Goal: Task Accomplishment & Management: Use online tool/utility

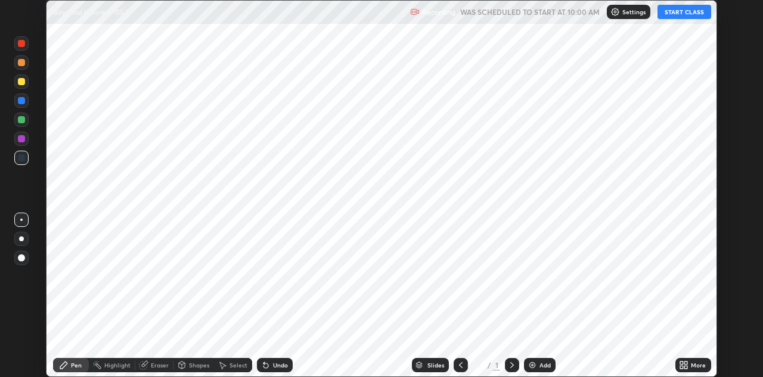
scroll to position [377, 762]
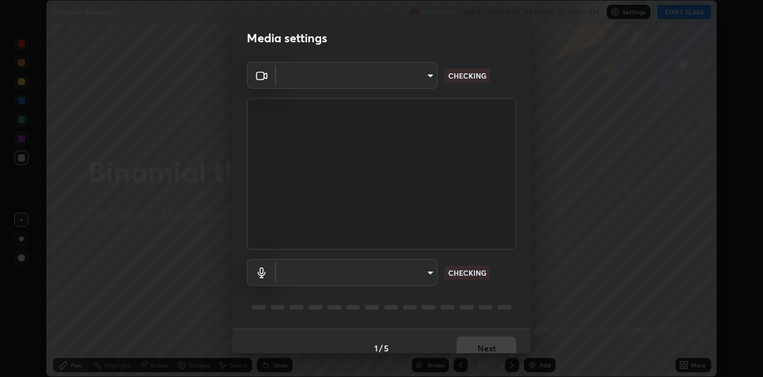
type input "6dd7f26dd43dc758996b1cf006e2949f7a02bee9d132d5f3f41e5eef0e7c266f"
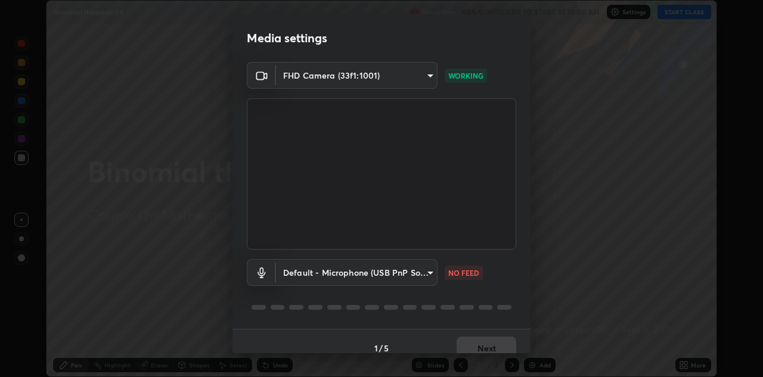
click at [428, 273] on body "Erase all Binomial theorem-05 Recording WAS SCHEDULED TO START AT 10:00 AM Sett…" at bounding box center [381, 188] width 763 height 377
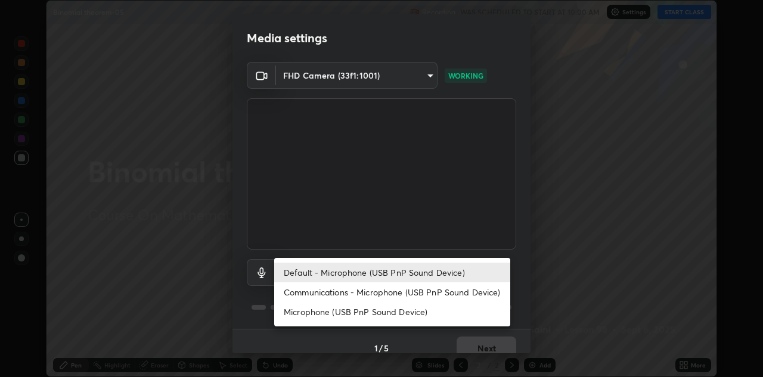
click at [412, 291] on li "Communications - Microphone (USB PnP Sound Device)" at bounding box center [392, 292] width 236 height 20
type input "communications"
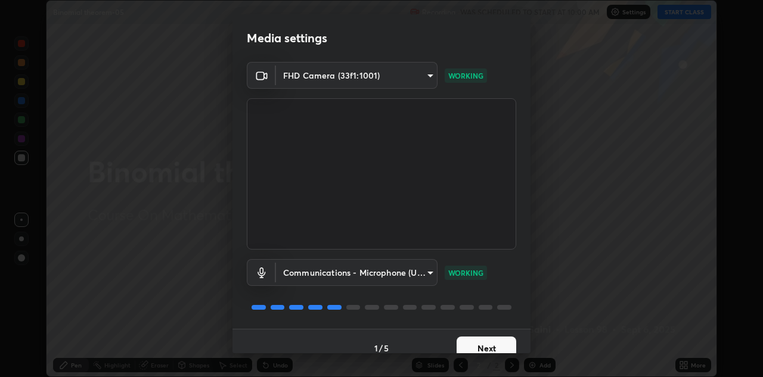
scroll to position [14, 0]
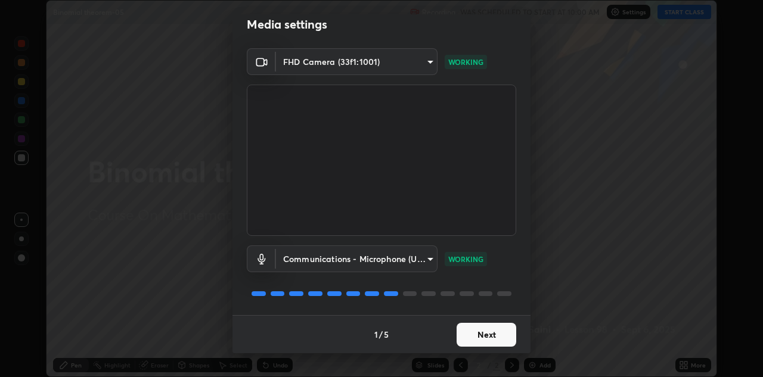
click at [478, 335] on button "Next" at bounding box center [486, 335] width 60 height 24
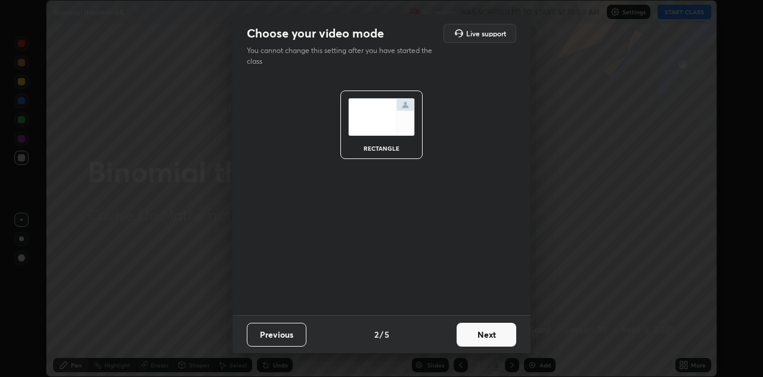
scroll to position [0, 0]
click at [481, 340] on button "Next" at bounding box center [486, 335] width 60 height 24
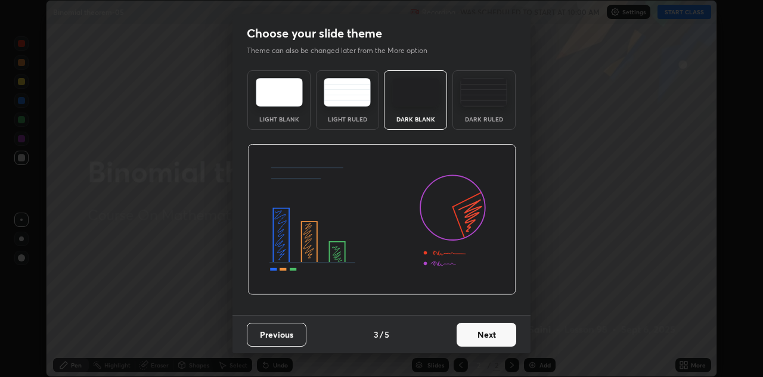
click at [490, 338] on button "Next" at bounding box center [486, 335] width 60 height 24
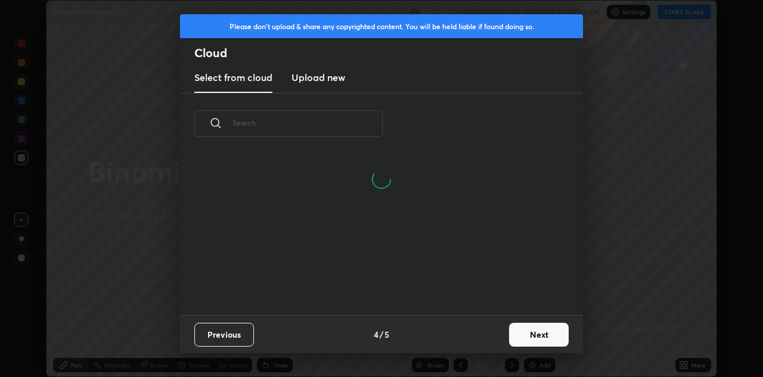
click at [525, 334] on button "Next" at bounding box center [539, 335] width 60 height 24
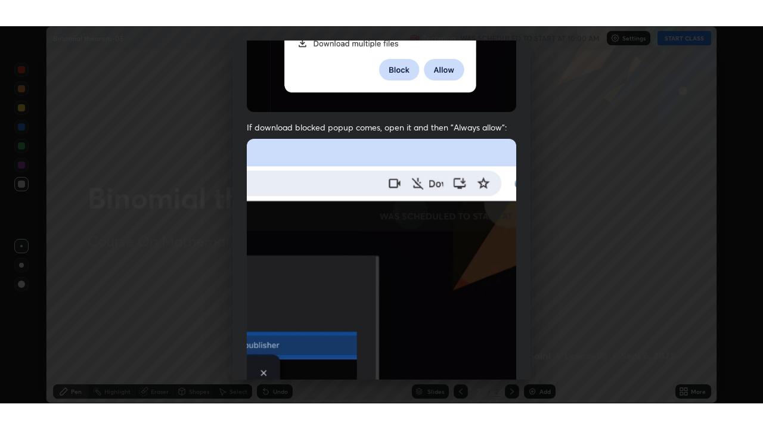
scroll to position [257, 0]
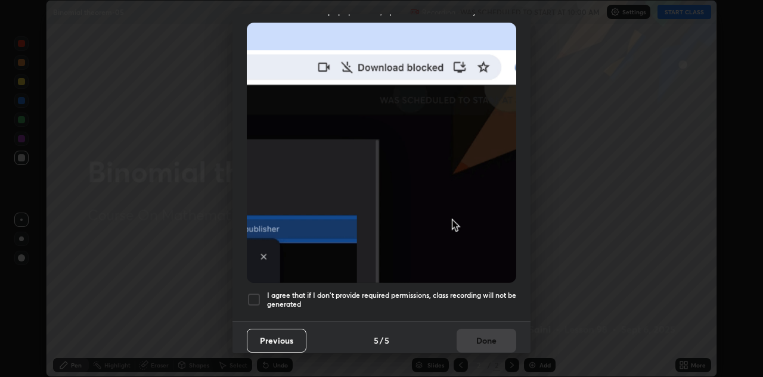
click at [469, 293] on h5 "I agree that if I don't provide required permissions, class recording will not …" at bounding box center [391, 300] width 249 height 18
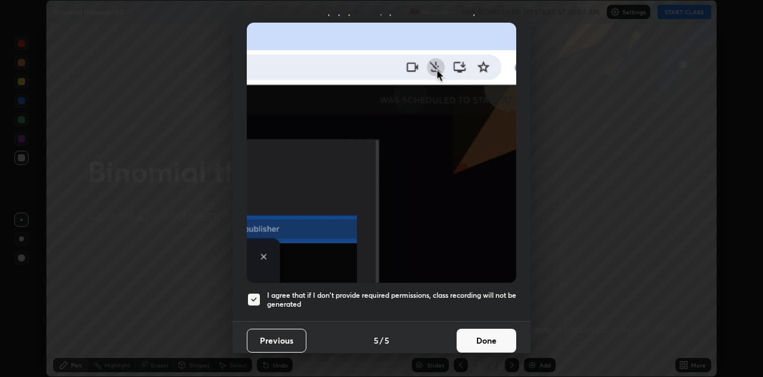
click at [481, 340] on button "Done" at bounding box center [486, 341] width 60 height 24
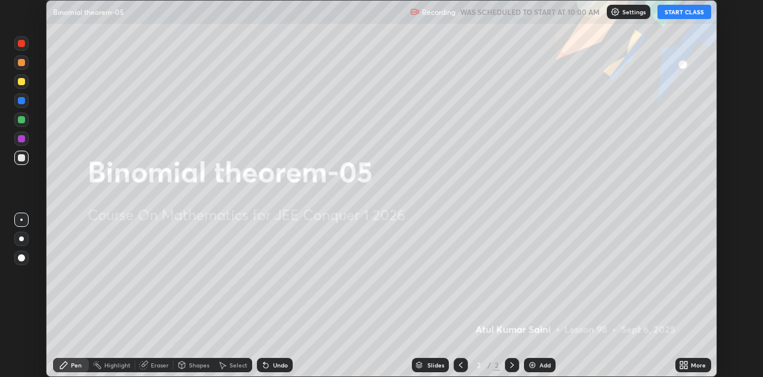
click at [682, 370] on div "More" at bounding box center [693, 365] width 36 height 14
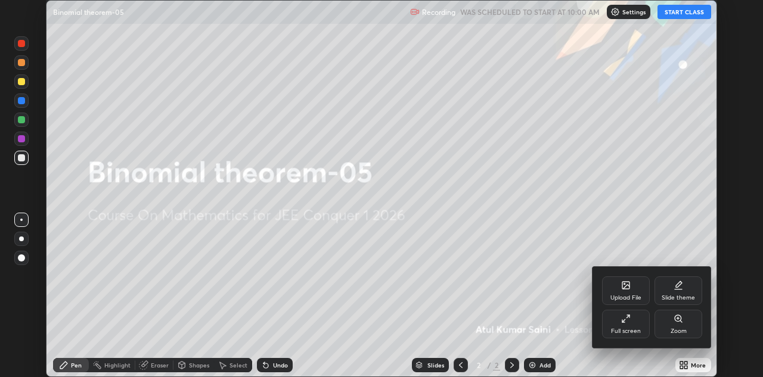
click at [630, 332] on div "Full screen" at bounding box center [626, 331] width 30 height 6
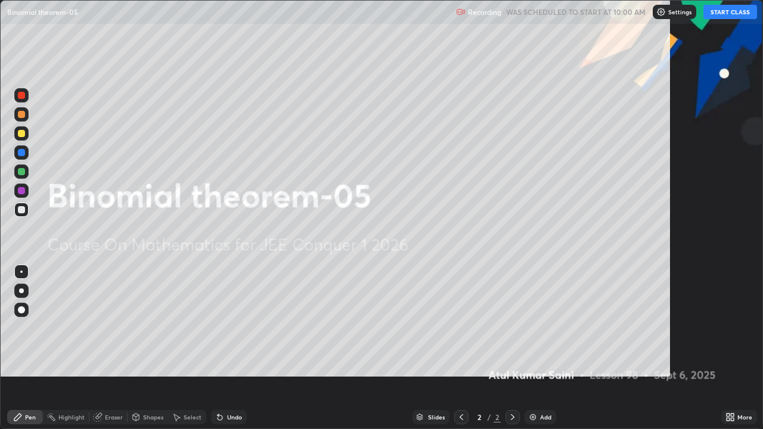
scroll to position [429, 763]
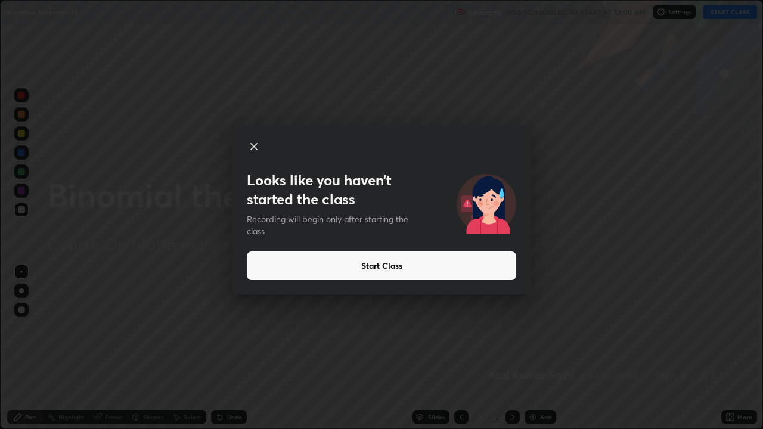
click at [406, 275] on button "Start Class" at bounding box center [381, 265] width 269 height 29
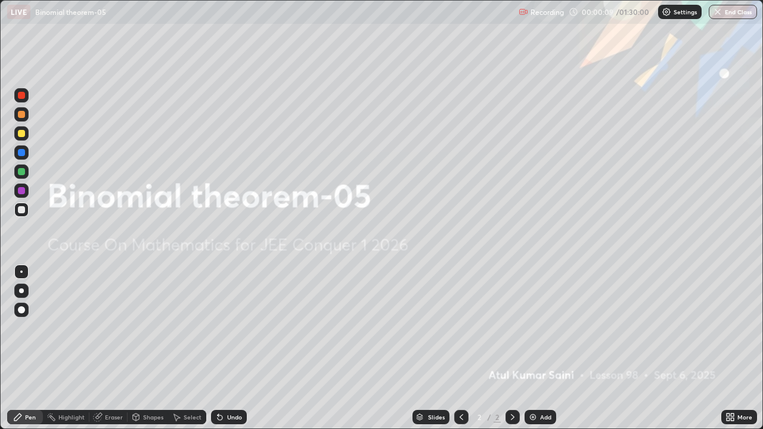
click at [24, 172] on div at bounding box center [21, 171] width 7 height 7
click at [543, 376] on div "Add" at bounding box center [545, 417] width 11 height 6
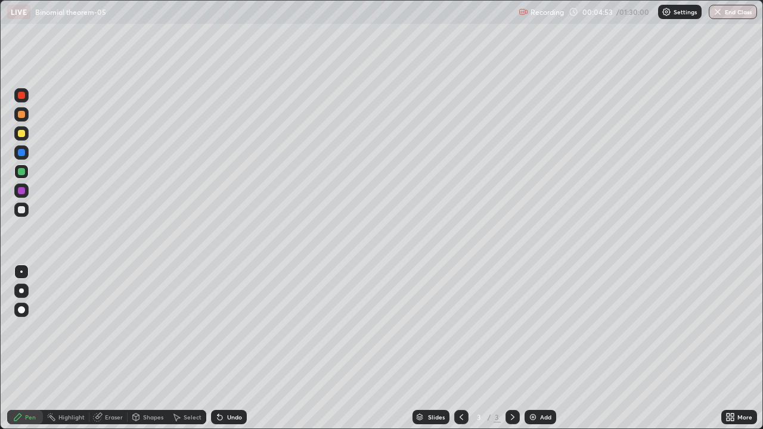
click at [536, 376] on div "Add" at bounding box center [540, 417] width 32 height 14
click at [460, 376] on icon at bounding box center [461, 417] width 10 height 10
click at [511, 376] on icon at bounding box center [513, 417] width 10 height 10
click at [460, 376] on icon at bounding box center [461, 417] width 10 height 10
click at [511, 376] on icon at bounding box center [513, 417] width 4 height 6
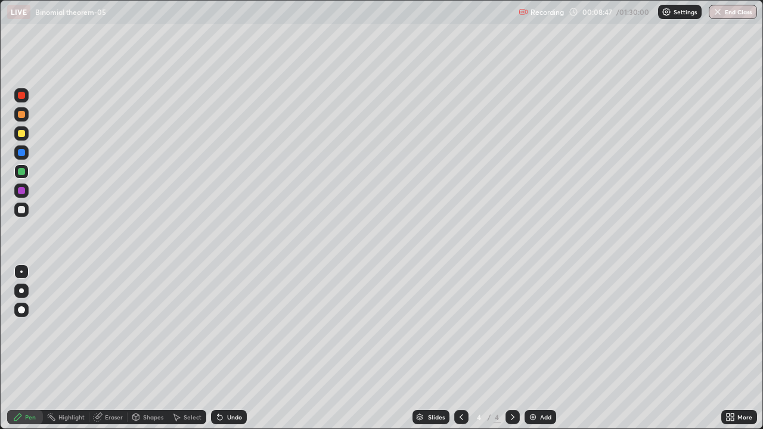
click at [458, 376] on icon at bounding box center [461, 417] width 10 height 10
click at [512, 376] on icon at bounding box center [513, 417] width 10 height 10
click at [544, 376] on div "Add" at bounding box center [545, 417] width 11 height 6
click at [540, 376] on div "Add" at bounding box center [540, 417] width 32 height 14
click at [534, 376] on div "Add" at bounding box center [540, 417] width 32 height 14
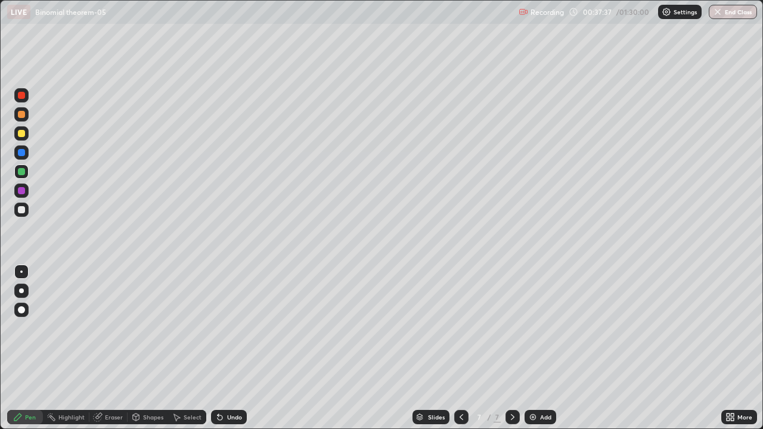
click at [229, 376] on div "Undo" at bounding box center [234, 417] width 15 height 6
click at [223, 376] on div "Undo" at bounding box center [229, 417] width 36 height 14
click at [225, 376] on div "Undo" at bounding box center [229, 417] width 36 height 14
click at [227, 376] on div "Undo" at bounding box center [234, 417] width 15 height 6
click at [225, 376] on div "Undo" at bounding box center [229, 417] width 36 height 14
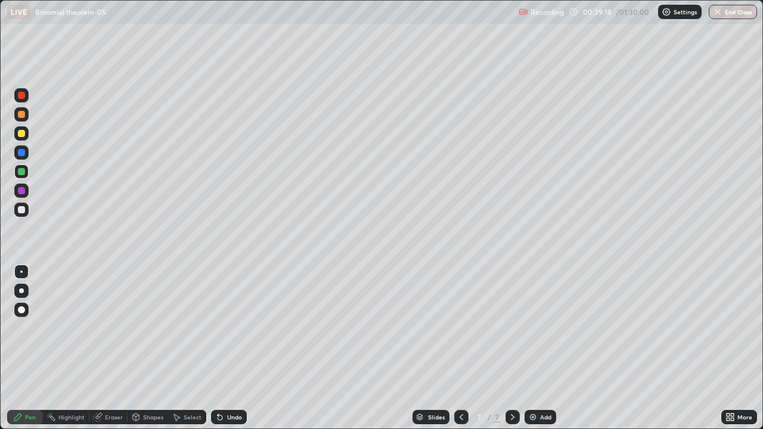
click at [227, 376] on div "Undo" at bounding box center [234, 417] width 15 height 6
click at [228, 376] on div "Undo" at bounding box center [234, 417] width 15 height 6
click at [229, 376] on div "Undo" at bounding box center [229, 417] width 36 height 14
click at [232, 376] on div "Undo" at bounding box center [229, 417] width 36 height 14
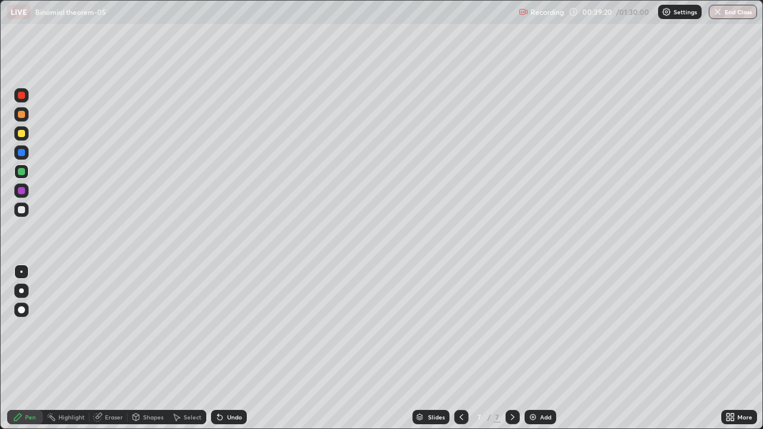
click at [231, 376] on div "Undo" at bounding box center [229, 417] width 36 height 14
click at [231, 376] on div "Undo" at bounding box center [234, 417] width 15 height 6
click at [232, 376] on div "Undo" at bounding box center [234, 417] width 15 height 6
click at [234, 376] on div "Undo" at bounding box center [234, 417] width 15 height 6
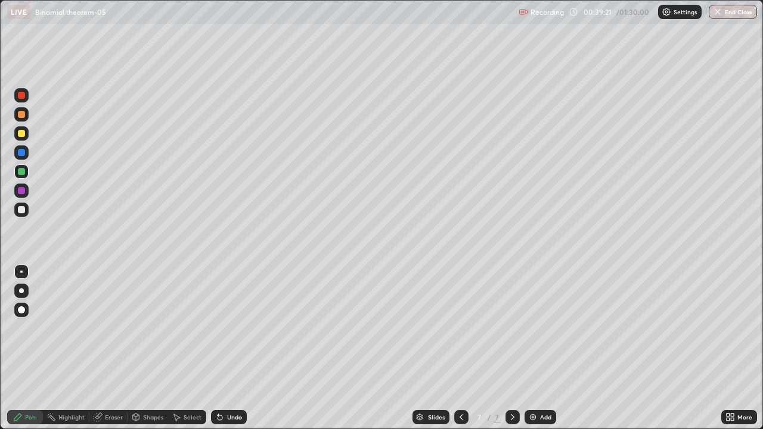
click at [229, 376] on div "Undo" at bounding box center [234, 417] width 15 height 6
click at [228, 376] on div "Undo" at bounding box center [234, 417] width 15 height 6
click at [220, 376] on icon at bounding box center [219, 417] width 5 height 5
click at [114, 376] on div "Eraser" at bounding box center [114, 417] width 18 height 6
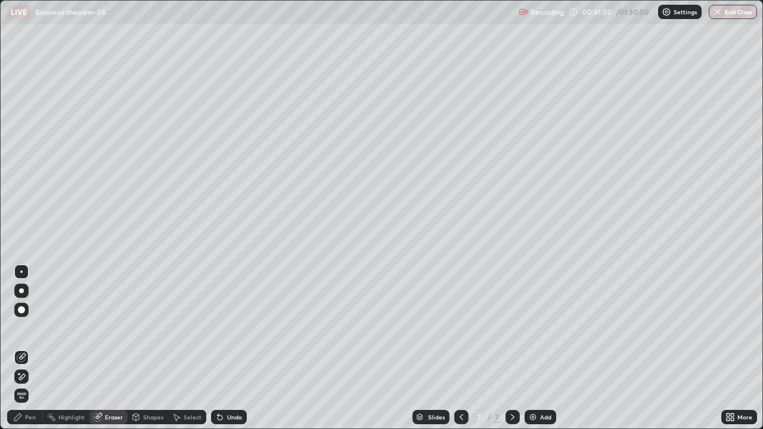
click at [33, 376] on div "Pen" at bounding box center [30, 417] width 11 height 6
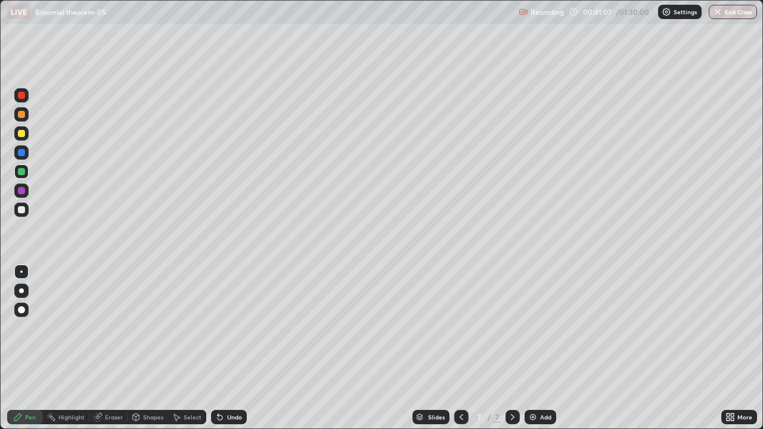
click at [234, 376] on div "Undo" at bounding box center [229, 417] width 36 height 14
click at [540, 376] on div "Add" at bounding box center [545, 417] width 11 height 6
click at [231, 376] on div "Undo" at bounding box center [229, 417] width 36 height 14
click at [226, 376] on div "Undo" at bounding box center [229, 417] width 36 height 14
click at [540, 376] on div "Add" at bounding box center [545, 417] width 11 height 6
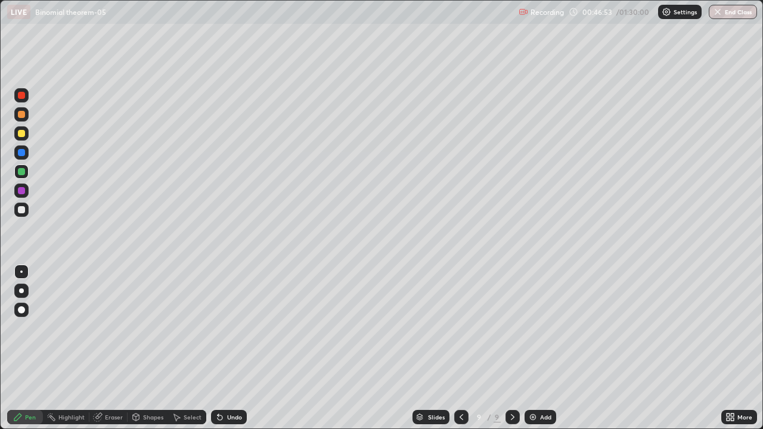
click at [27, 215] on div at bounding box center [21, 209] width 14 height 19
click at [225, 376] on div "Undo" at bounding box center [229, 417] width 36 height 14
click at [227, 376] on div "Undo" at bounding box center [234, 417] width 15 height 6
click at [114, 376] on div "Eraser" at bounding box center [108, 417] width 38 height 14
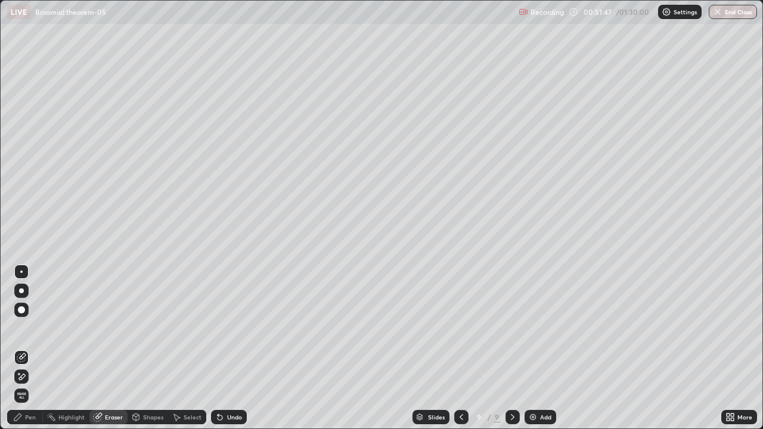
click at [30, 376] on div "Pen" at bounding box center [30, 417] width 11 height 6
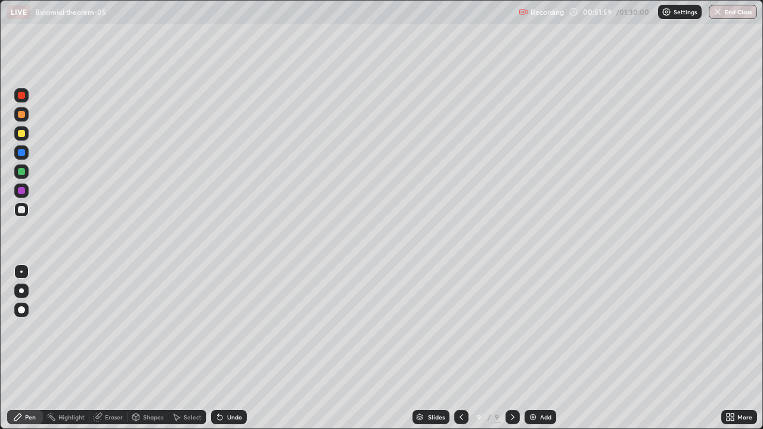
click at [107, 376] on div "Eraser" at bounding box center [108, 417] width 38 height 14
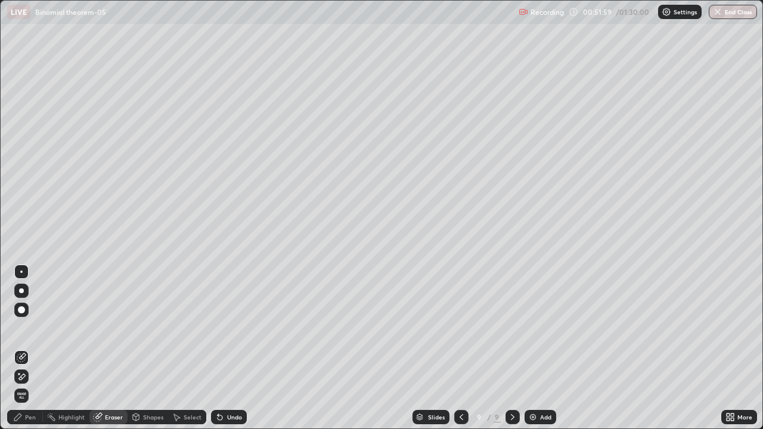
click at [28, 376] on div at bounding box center [21, 376] width 14 height 14
click at [29, 376] on div "Pen" at bounding box center [30, 417] width 11 height 6
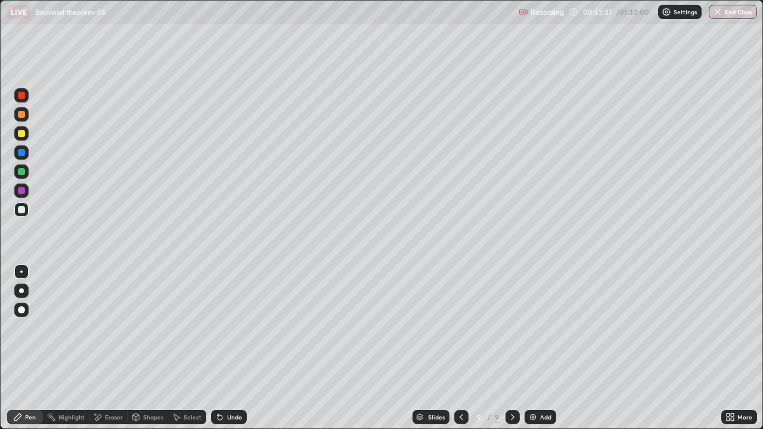
click at [542, 376] on div "Add" at bounding box center [545, 417] width 11 height 6
click at [462, 376] on icon at bounding box center [461, 417] width 10 height 10
click at [511, 376] on icon at bounding box center [513, 417] width 10 height 10
click at [459, 376] on icon at bounding box center [461, 417] width 10 height 10
click at [511, 376] on icon at bounding box center [513, 417] width 4 height 6
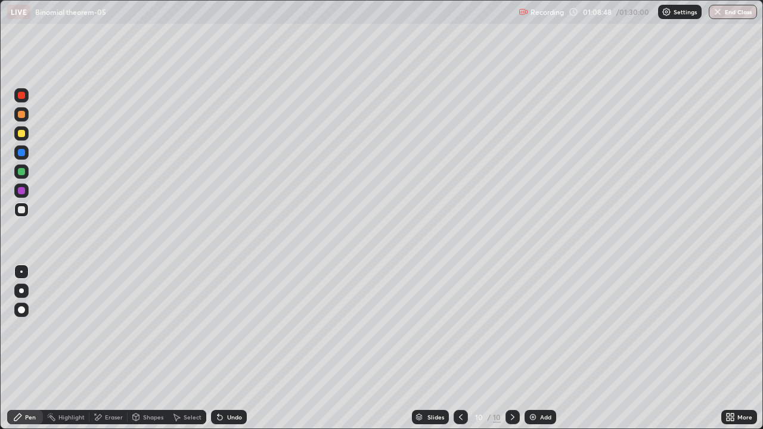
click at [114, 376] on div "Eraser" at bounding box center [114, 417] width 18 height 6
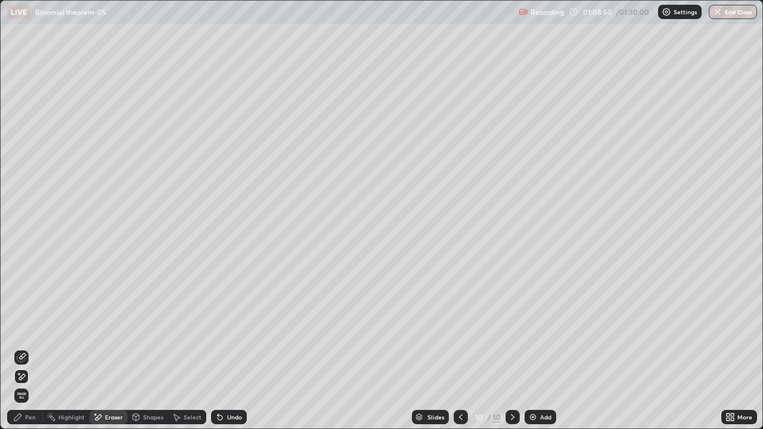
click at [36, 376] on div "Pen" at bounding box center [25, 417] width 36 height 14
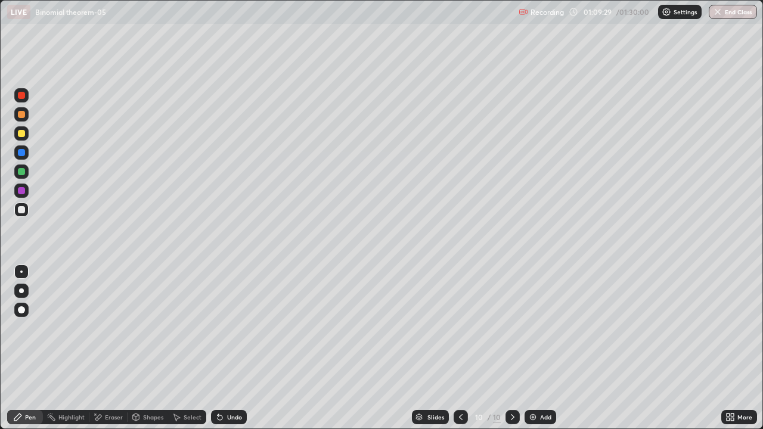
click at [114, 376] on div "Eraser" at bounding box center [114, 417] width 18 height 6
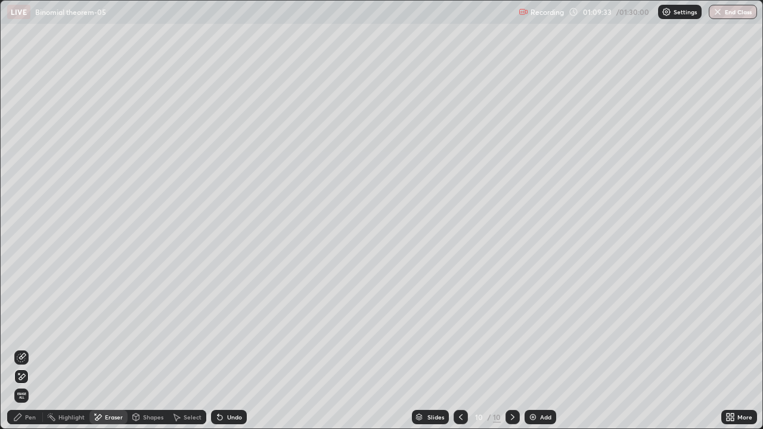
click at [32, 376] on div "Pen" at bounding box center [30, 417] width 11 height 6
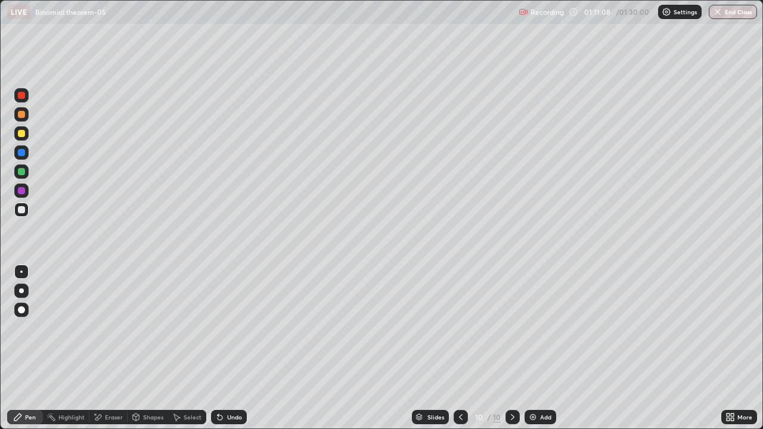
click at [110, 376] on div "Eraser" at bounding box center [114, 417] width 18 height 6
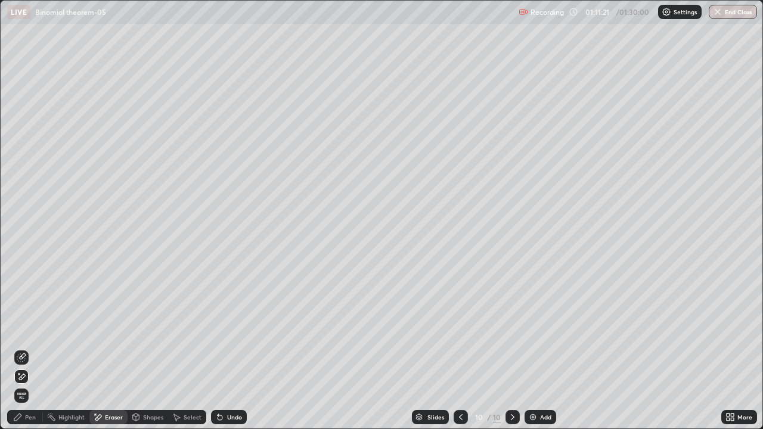
click at [28, 376] on div "Pen" at bounding box center [25, 417] width 36 height 14
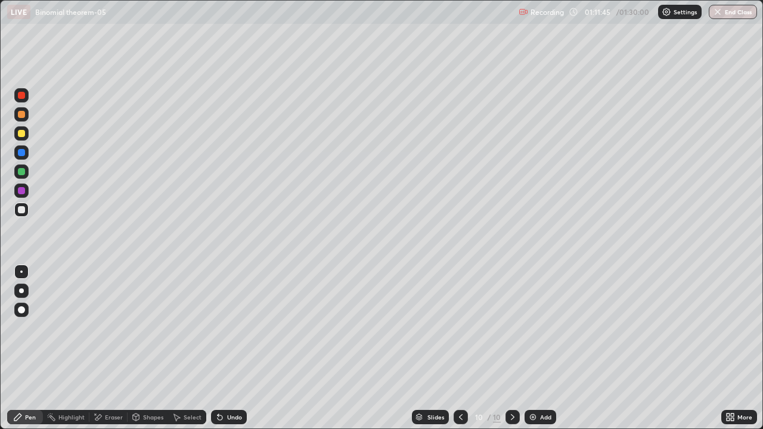
click at [107, 376] on div "Eraser" at bounding box center [108, 417] width 38 height 14
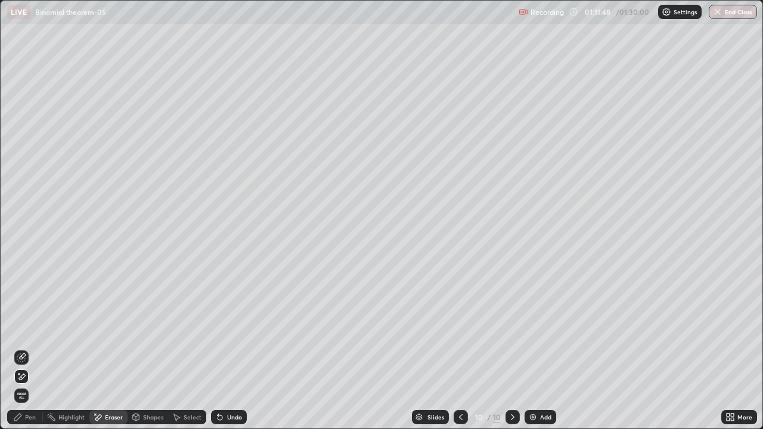
click at [36, 376] on div "Pen" at bounding box center [25, 417] width 36 height 14
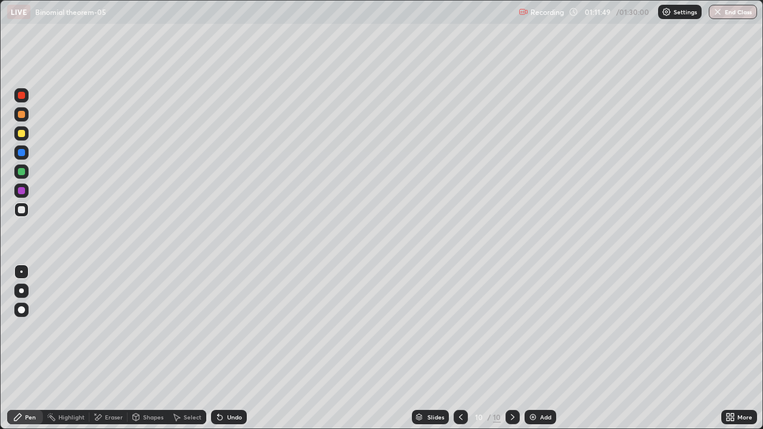
click at [231, 376] on div "Undo" at bounding box center [229, 417] width 36 height 14
click at [541, 376] on div "Add" at bounding box center [545, 417] width 11 height 6
click at [235, 376] on div "Undo" at bounding box center [229, 417] width 36 height 14
click at [235, 376] on div "Undo" at bounding box center [234, 417] width 15 height 6
click at [229, 376] on div "Undo" at bounding box center [229, 417] width 36 height 14
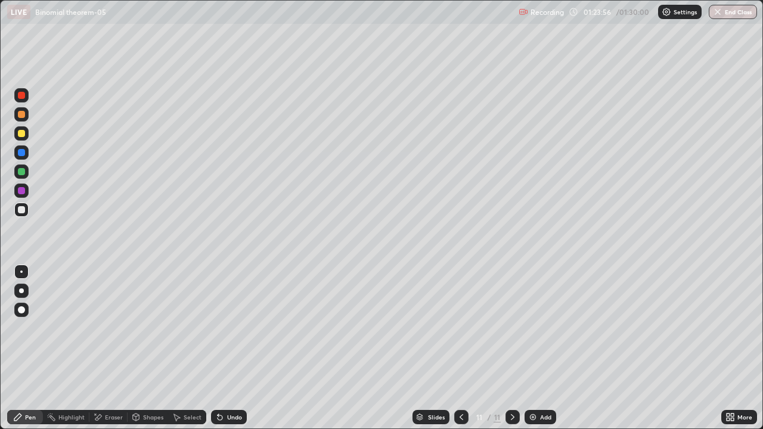
click at [534, 376] on img at bounding box center [533, 417] width 10 height 10
click at [23, 173] on div at bounding box center [21, 171] width 7 height 7
click at [224, 376] on div "Undo" at bounding box center [229, 417] width 36 height 14
click at [228, 376] on div "Undo" at bounding box center [229, 417] width 36 height 14
click at [231, 376] on div "Undo" at bounding box center [229, 417] width 36 height 14
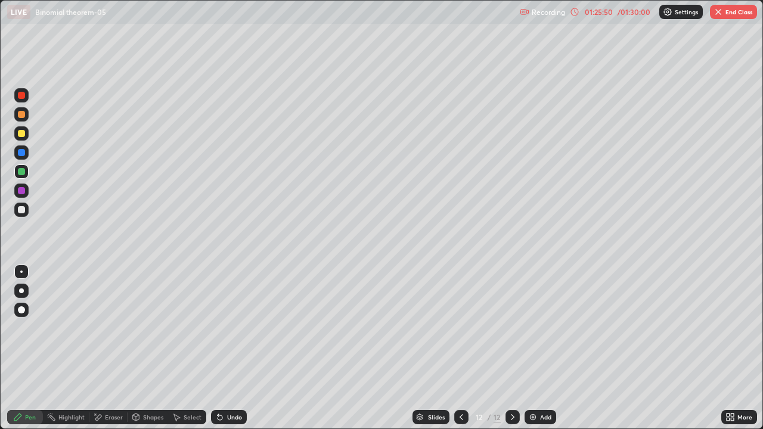
click at [234, 376] on div "Undo" at bounding box center [229, 417] width 36 height 14
click at [234, 376] on div "Undo" at bounding box center [234, 417] width 15 height 6
click at [220, 376] on icon at bounding box center [219, 417] width 5 height 5
click at [736, 14] on button "End Class" at bounding box center [732, 12] width 47 height 14
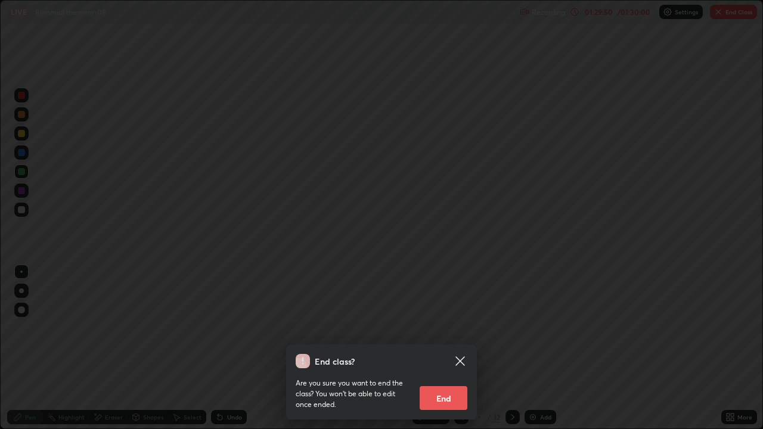
click at [444, 376] on button "End" at bounding box center [443, 398] width 48 height 24
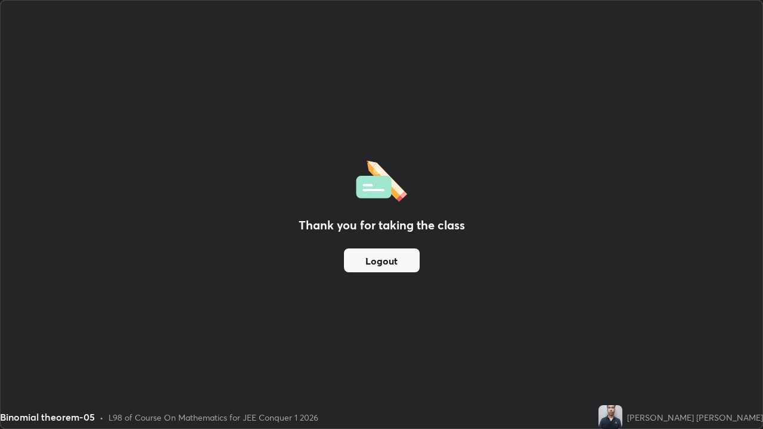
click at [382, 251] on button "Logout" at bounding box center [382, 260] width 76 height 24
